Goal: Task Accomplishment & Management: Use online tool/utility

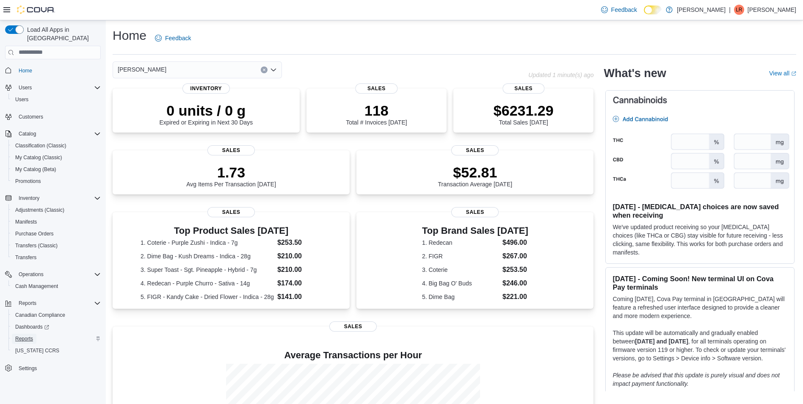
click at [23, 335] on span "Reports" at bounding box center [24, 338] width 18 height 7
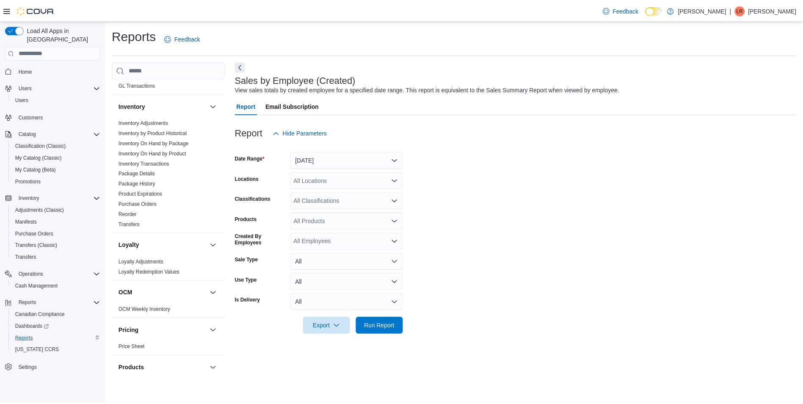
scroll to position [503, 0]
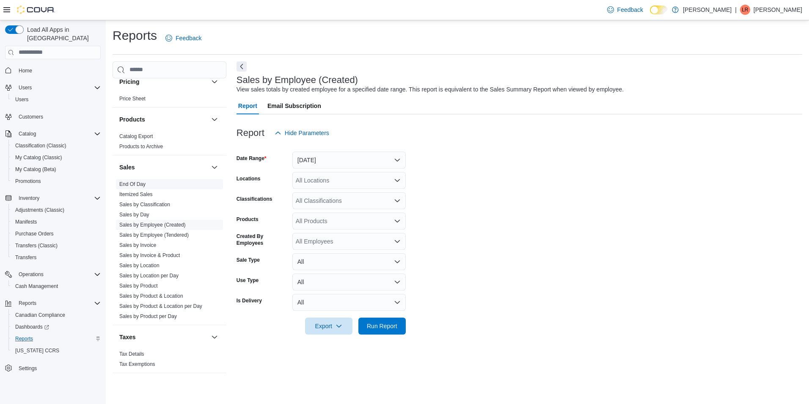
click at [136, 185] on link "End Of Day" at bounding box center [132, 184] width 26 height 6
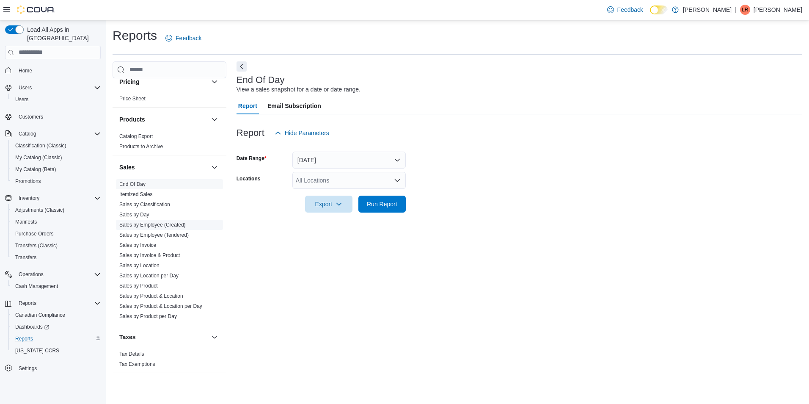
click at [154, 225] on link "Sales by Employee (Created)" at bounding box center [152, 225] width 66 height 6
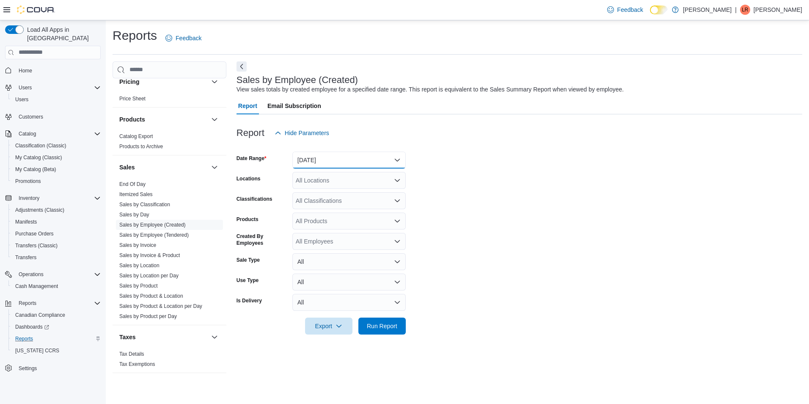
click at [395, 160] on button "[DATE]" at bounding box center [348, 159] width 113 height 17
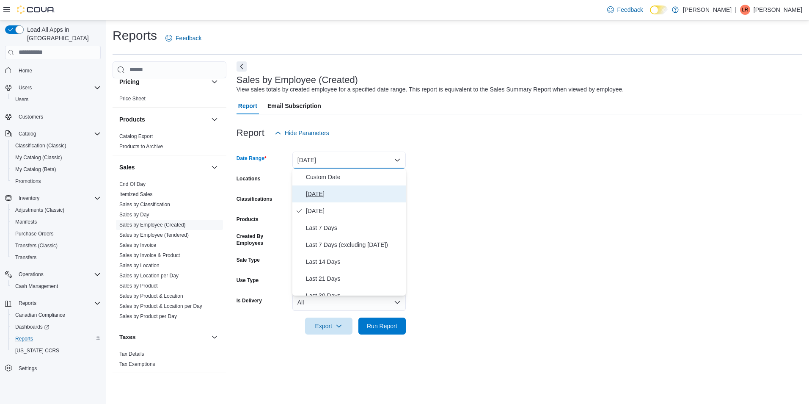
click at [316, 194] on span "[DATE]" at bounding box center [354, 194] width 96 height 10
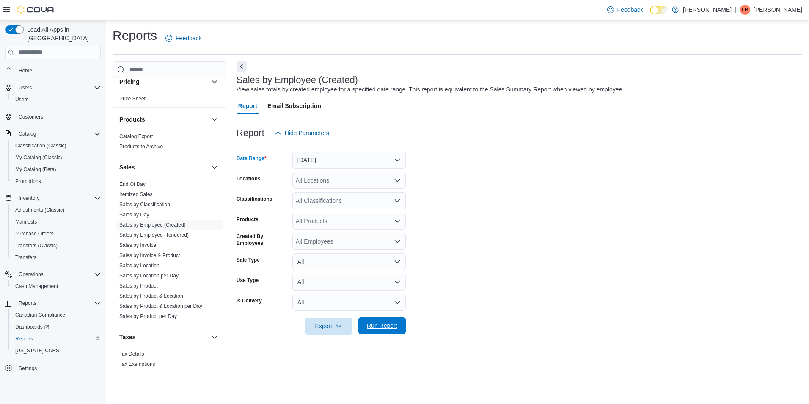
drag, startPoint x: 382, startPoint y: 321, endPoint x: 379, endPoint y: 325, distance: 5.4
click at [382, 322] on span "Run Report" at bounding box center [382, 325] width 30 height 8
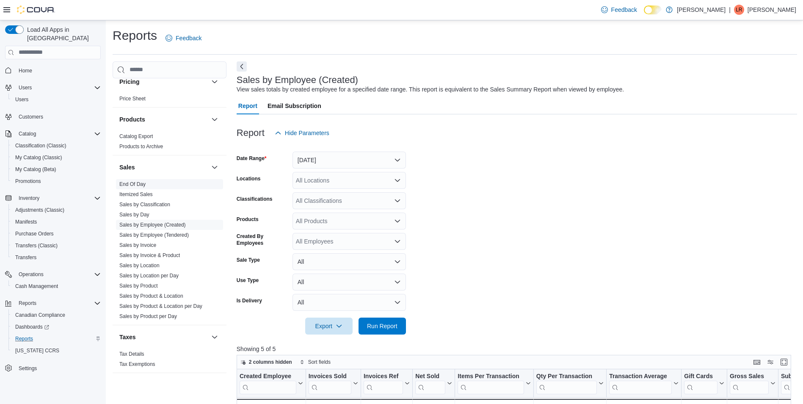
click at [134, 184] on link "End Of Day" at bounding box center [132, 184] width 26 height 6
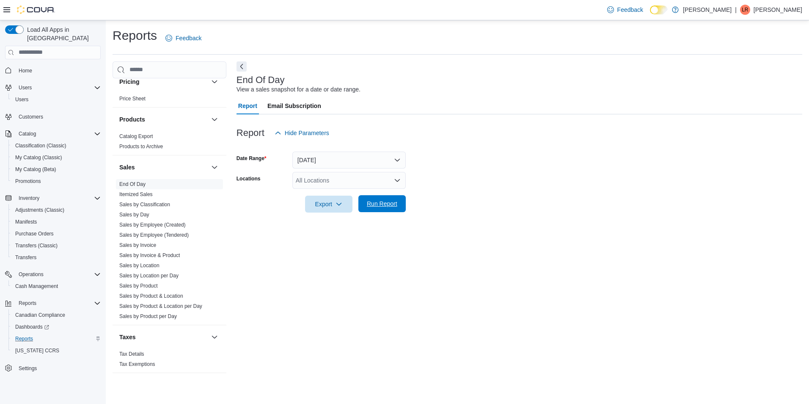
click at [394, 204] on span "Run Report" at bounding box center [382, 203] width 30 height 8
